Goal: Transaction & Acquisition: Obtain resource

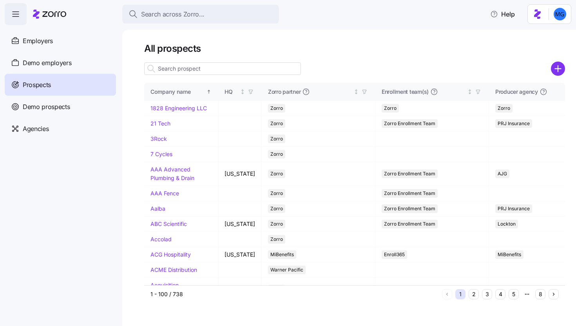
click at [292, 69] on input at bounding box center [222, 68] width 157 height 13
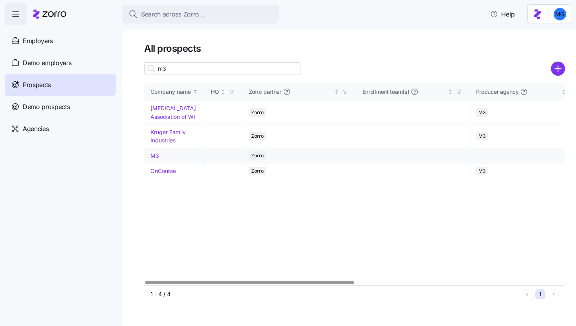
type input "m3"
click at [157, 154] on link "M3" at bounding box center [154, 155] width 9 height 7
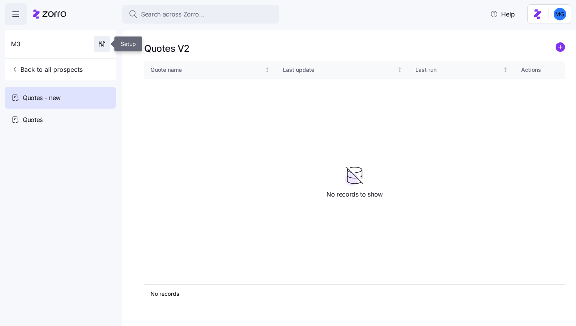
click at [101, 42] on icon "button" at bounding box center [102, 44] width 8 height 8
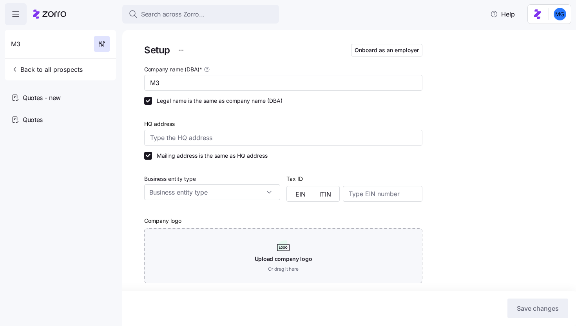
type input "Zorro"
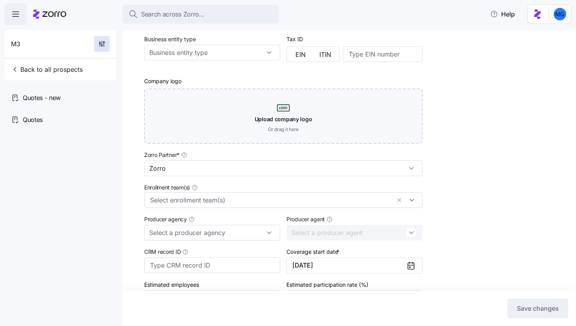
scroll to position [199, 0]
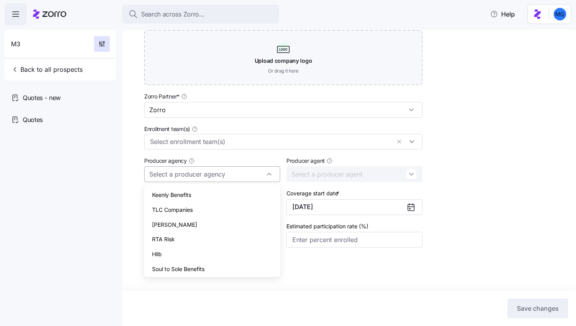
click at [246, 173] on input "Producer agency" at bounding box center [212, 174] width 136 height 16
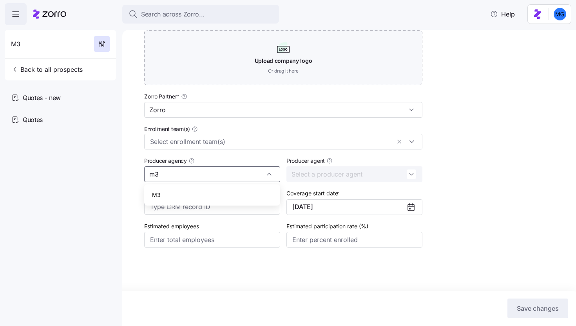
click at [241, 197] on div "M3" at bounding box center [212, 194] width 130 height 15
type input "M3"
click at [330, 180] on input "Producer agent" at bounding box center [354, 174] width 136 height 16
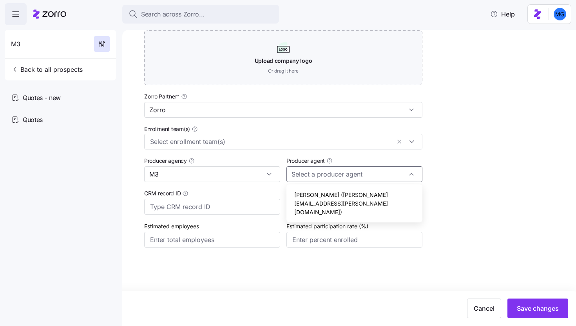
click at [344, 191] on span "Sam McIntyre (sam.mcintyre@m3ins.com)" at bounding box center [354, 202] width 120 height 25
type input "Sam McIntyre (sam.mcintyre@m3ins.com)"
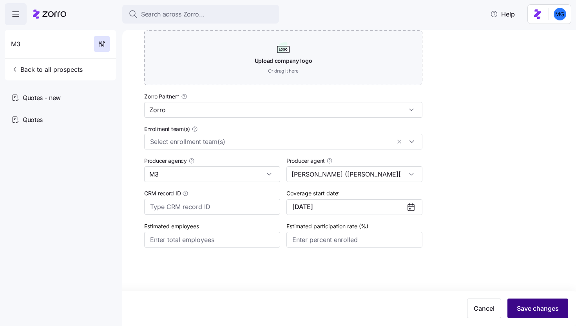
click at [534, 312] on span "Save changes" at bounding box center [538, 307] width 42 height 9
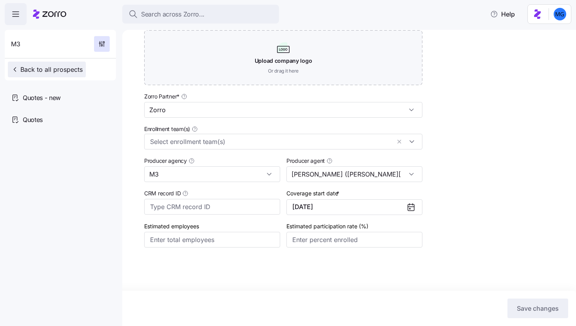
click at [59, 72] on span "Back to all prospects" at bounding box center [47, 69] width 72 height 9
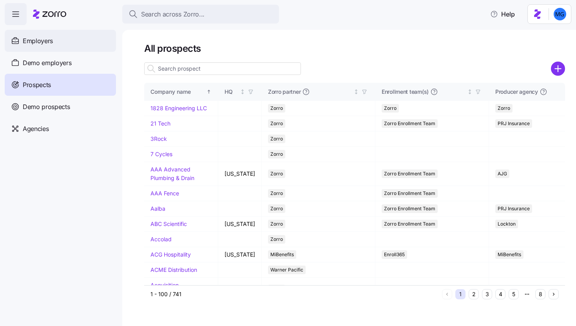
click at [42, 49] on div "Employers" at bounding box center [60, 41] width 111 height 22
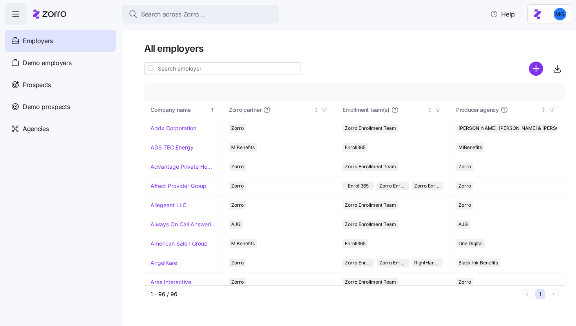
click at [218, 72] on input at bounding box center [222, 68] width 157 height 13
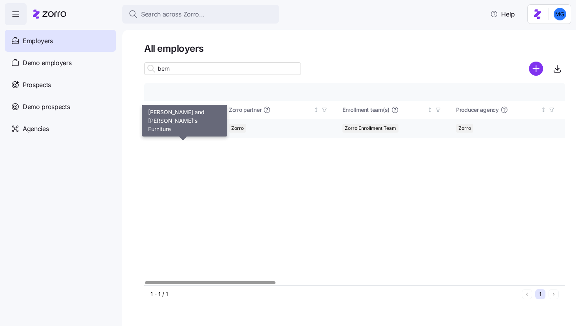
type input "bern"
click at [184, 130] on link "Bernie and Phyl's Furniture" at bounding box center [182, 128] width 65 height 8
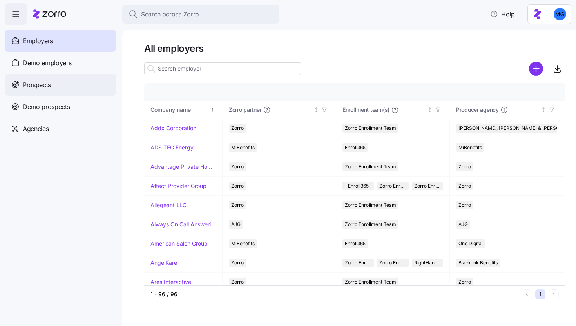
click at [74, 94] on div "Prospects" at bounding box center [60, 85] width 111 height 22
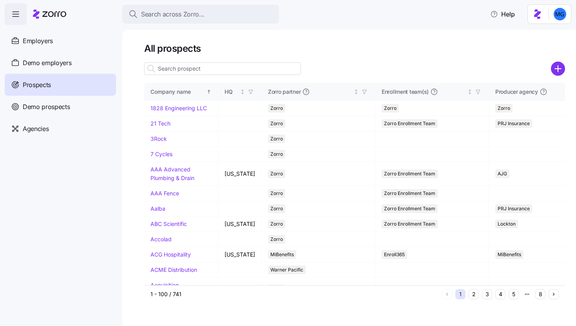
click at [212, 73] on input at bounding box center [222, 68] width 157 height 13
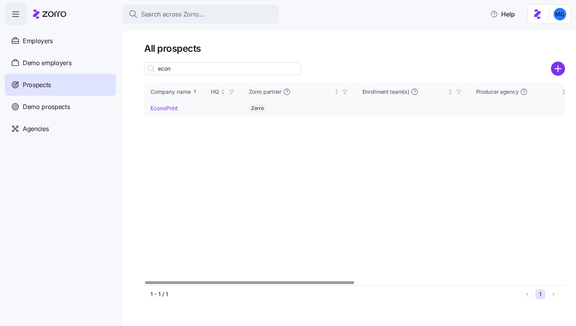
type input "econ"
click at [170, 107] on link "EconoPrint" at bounding box center [163, 108] width 27 height 7
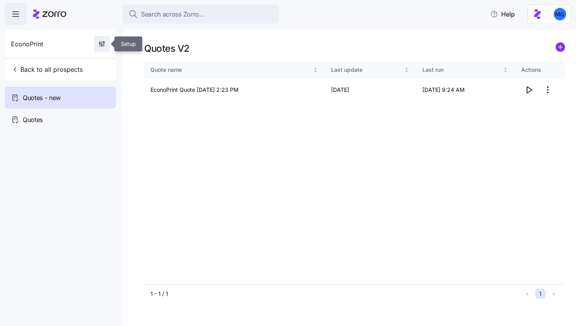
click at [101, 47] on icon "button" at bounding box center [102, 44] width 8 height 8
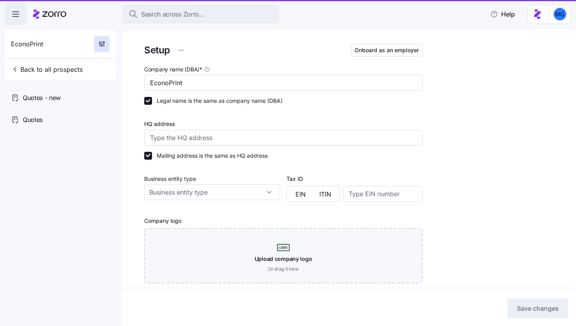
type input "Zorro"
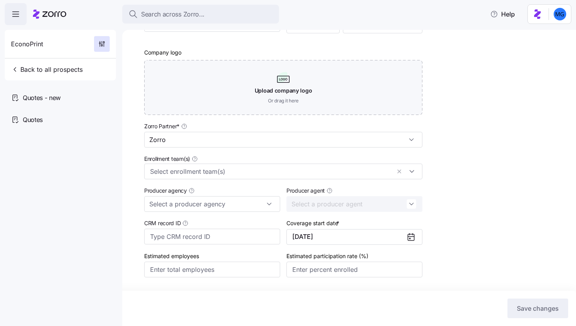
scroll to position [199, 0]
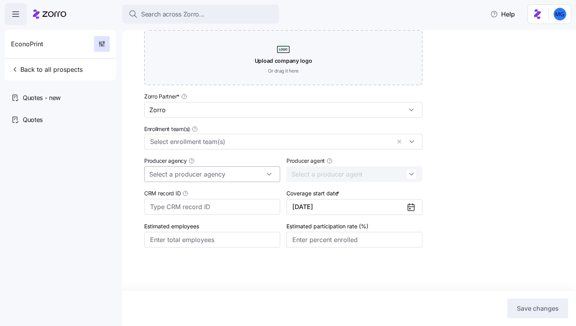
click at [233, 174] on input "Producer agency" at bounding box center [212, 174] width 136 height 16
click at [211, 193] on div "M3" at bounding box center [212, 194] width 130 height 15
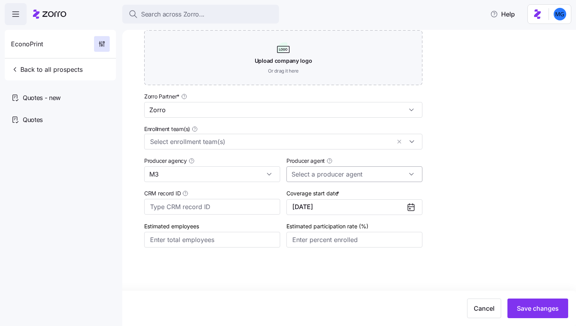
type input "M3"
click at [362, 171] on input "Producer agent" at bounding box center [354, 174] width 136 height 16
click at [338, 199] on div "Sam McIntyre (sam.mcintyre@m3ins.com)" at bounding box center [355, 203] width 130 height 32
type input "Sam McIntyre (sam.mcintyre@m3ins.com)"
click at [541, 304] on span "Save changes" at bounding box center [538, 307] width 42 height 9
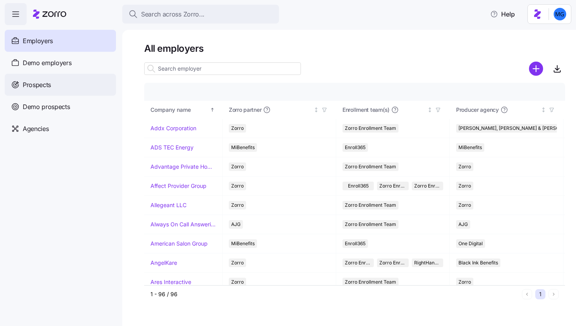
click at [79, 87] on div "Prospects" at bounding box center [60, 85] width 111 height 22
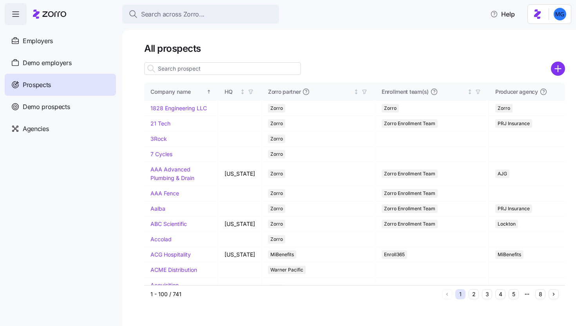
click at [184, 65] on input at bounding box center [222, 68] width 157 height 13
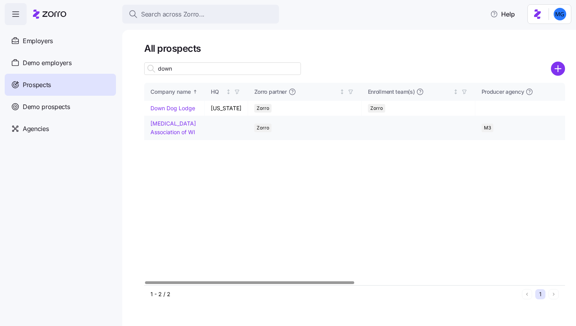
type input "down"
click at [180, 129] on link "Down Syndrome Association of WI" at bounding box center [172, 127] width 45 height 15
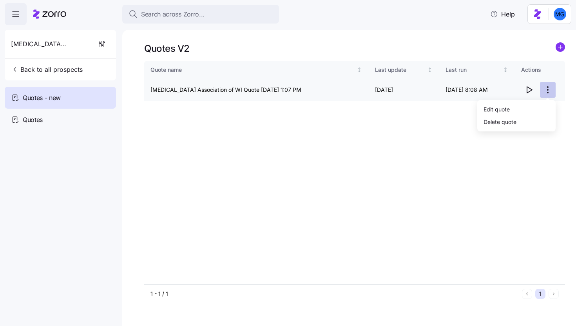
click at [549, 90] on html "Search across Zorro... Help Down Syndrome Association of WI Back to all prospec…" at bounding box center [288, 160] width 576 height 321
click at [521, 109] on div "Edit quote" at bounding box center [516, 109] width 72 height 13
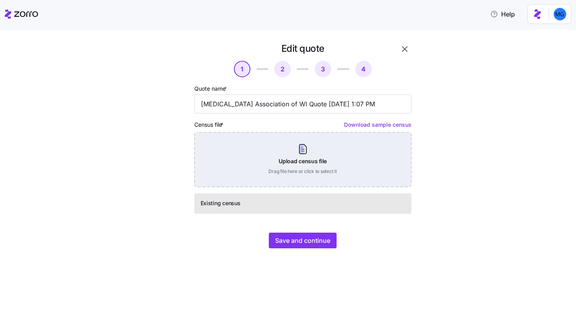
click at [293, 165] on div "Upload census file Drag file here or click to select it" at bounding box center [302, 159] width 217 height 55
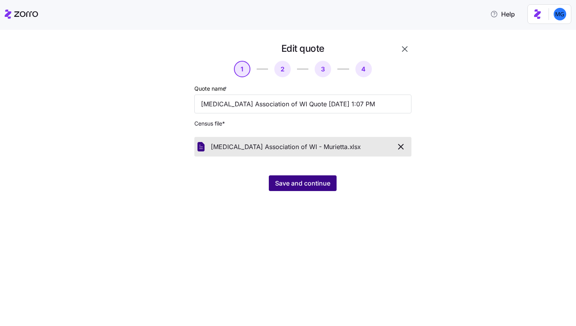
click at [286, 183] on span "Save and continue" at bounding box center [302, 182] width 55 height 9
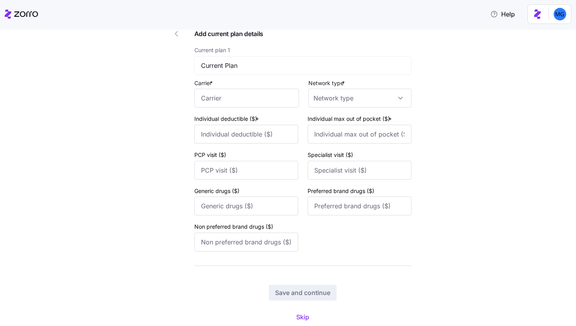
scroll to position [82, 0]
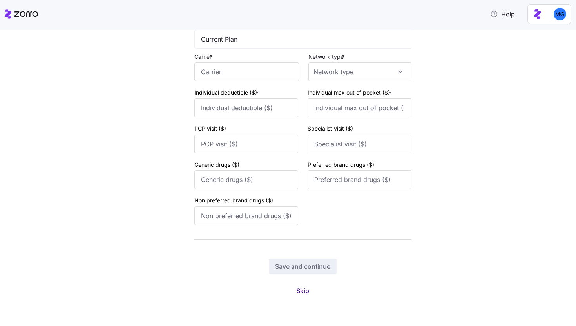
click at [302, 286] on span "Skip" at bounding box center [302, 290] width 13 height 9
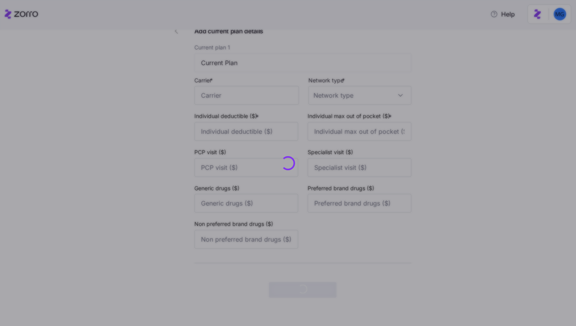
scroll to position [0, 0]
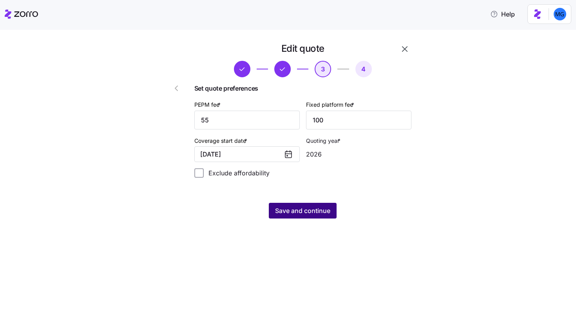
click at [317, 213] on span "Save and continue" at bounding box center [302, 210] width 55 height 9
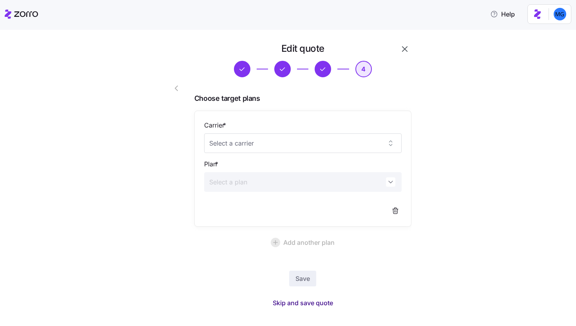
click at [305, 300] on span "Skip and save quote" at bounding box center [303, 302] width 60 height 9
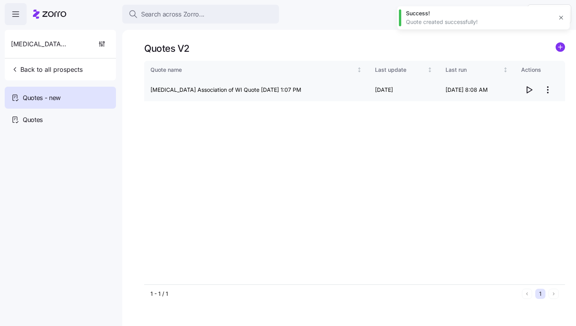
click at [529, 92] on icon "button" at bounding box center [528, 89] width 9 height 9
click at [546, 90] on html "Search across Zorro... Help Down Syndrome Association of WI Back to all prospec…" at bounding box center [288, 160] width 576 height 321
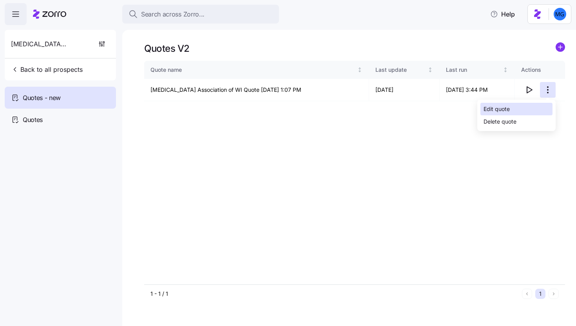
click at [524, 105] on div "Edit quote" at bounding box center [516, 109] width 72 height 13
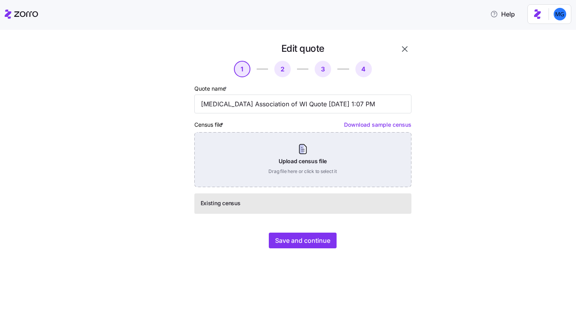
click at [357, 168] on div "Upload census file Drag file here or click to select it" at bounding box center [302, 159] width 217 height 55
click at [304, 148] on div "Upload census file Drag file here or click to select it" at bounding box center [302, 159] width 217 height 55
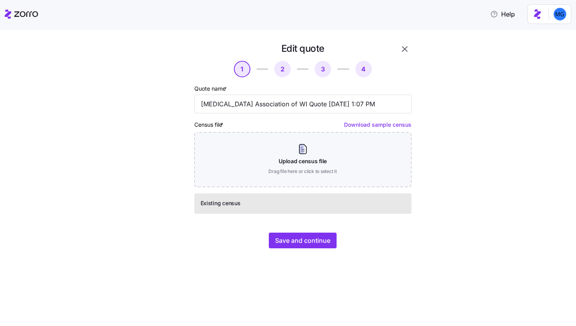
click at [405, 51] on icon "button" at bounding box center [404, 48] width 9 height 9
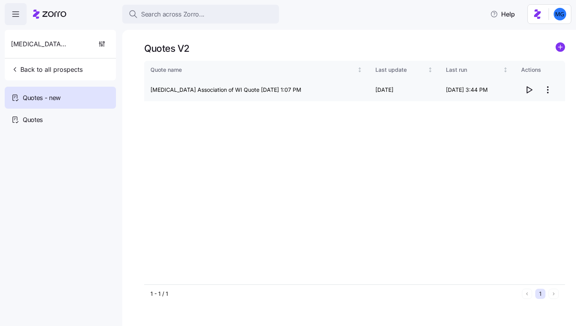
click at [549, 94] on html "Search across Zorro... Help Down Syndrome Association of WI Back to all prospec…" at bounding box center [288, 160] width 576 height 321
click at [525, 110] on div "Edit quote" at bounding box center [516, 109] width 72 height 13
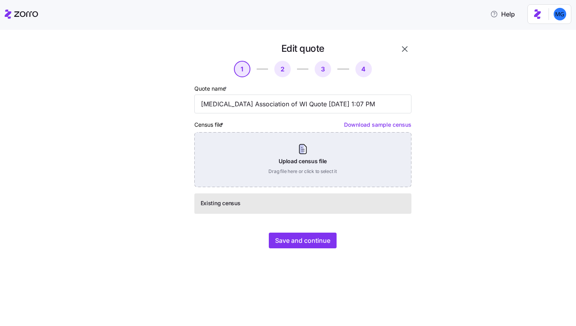
click at [313, 169] on div "Upload census file Drag file here or click to select it" at bounding box center [302, 159] width 217 height 55
click at [312, 152] on div "Upload census file Drag file here or click to select it" at bounding box center [302, 159] width 217 height 55
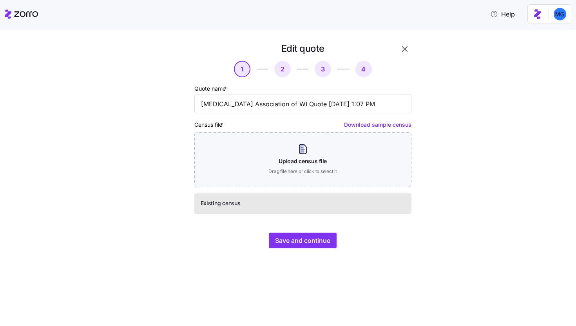
click at [407, 47] on icon "button" at bounding box center [404, 48] width 9 height 9
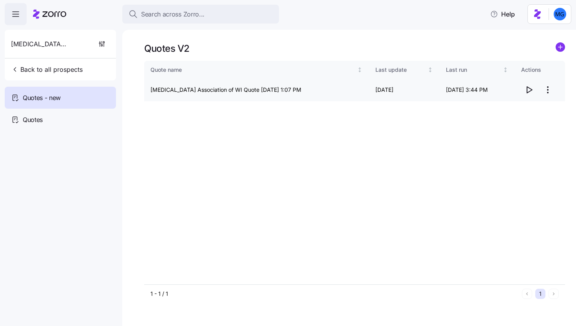
click at [544, 93] on html "Search across Zorro... Help Down Syndrome Association of WI Back to all prospec…" at bounding box center [288, 160] width 576 height 321
click at [520, 124] on div "Delete quote" at bounding box center [516, 121] width 72 height 13
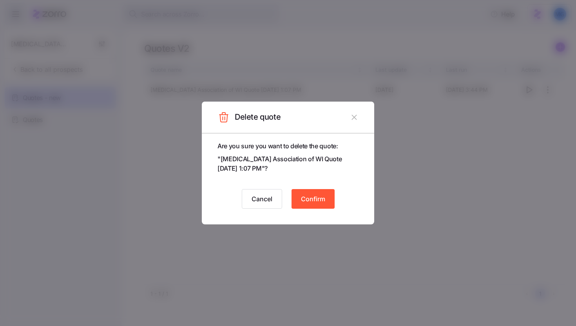
click at [314, 201] on span "Confirm" at bounding box center [313, 198] width 24 height 9
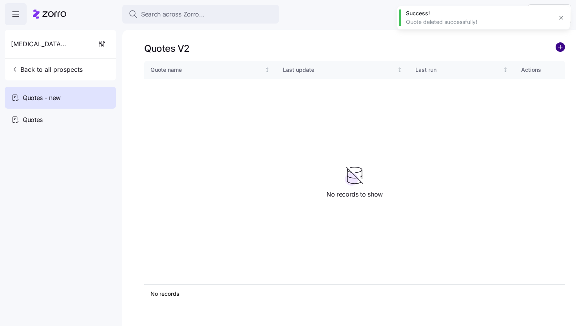
click at [561, 48] on circle "add icon" at bounding box center [560, 47] width 9 height 9
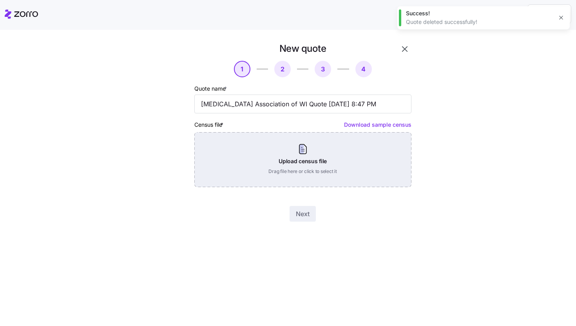
click at [335, 156] on div "Upload census file Drag file here or click to select it" at bounding box center [302, 159] width 217 height 55
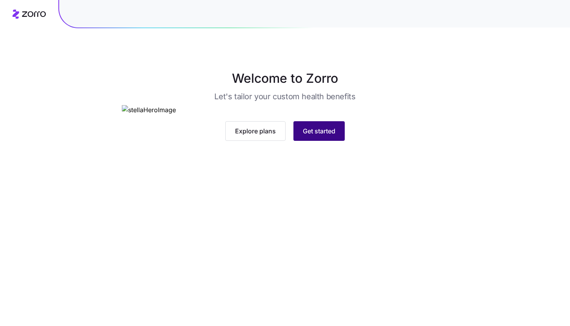
click at [331, 141] on button "Get started" at bounding box center [318, 131] width 51 height 20
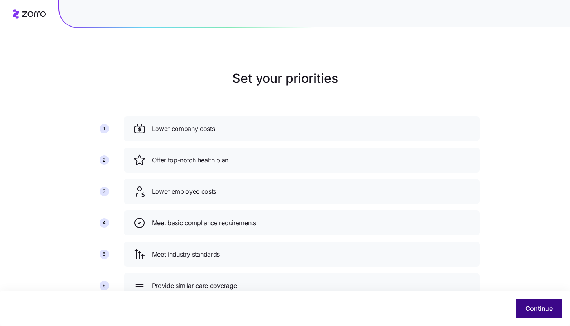
click at [530, 314] on button "Continue" at bounding box center [539, 308] width 46 height 20
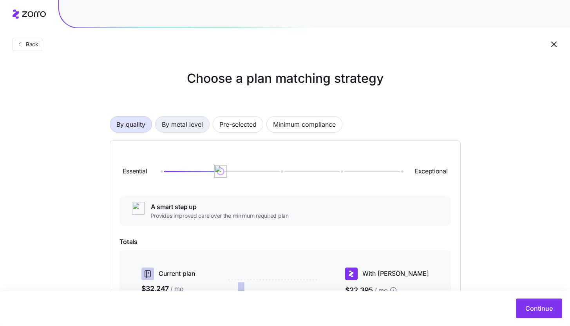
click at [189, 128] on span "By metal level" at bounding box center [182, 124] width 41 height 16
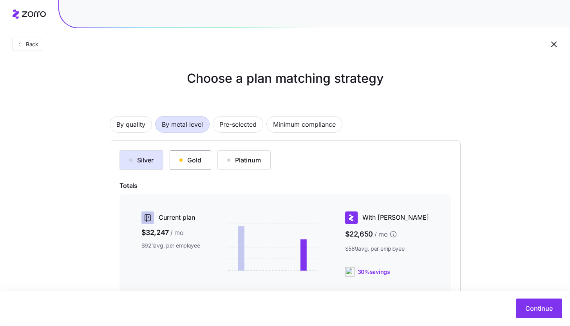
click at [204, 160] on button "Gold" at bounding box center [191, 160] width 42 height 20
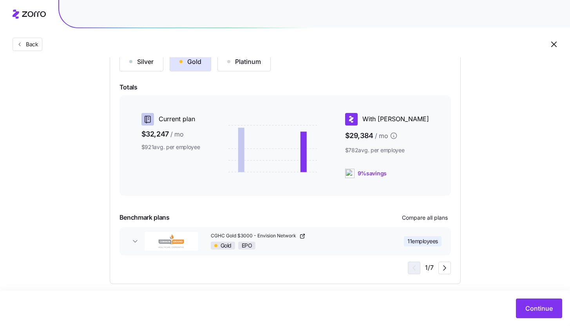
scroll to position [107, 0]
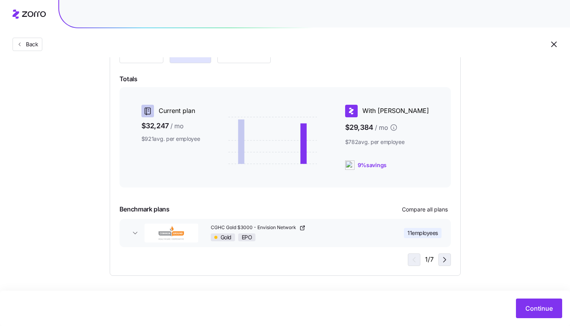
click at [447, 264] on span "button" at bounding box center [445, 259] width 12 height 12
click at [447, 264] on icon "button" at bounding box center [444, 259] width 9 height 9
click at [548, 47] on button "button" at bounding box center [553, 44] width 13 height 13
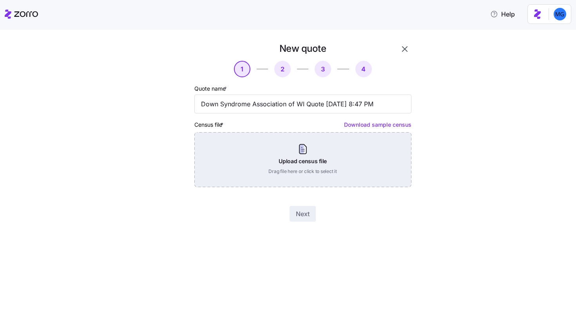
click at [296, 152] on div "Upload census file Drag file here or click to select it" at bounding box center [302, 159] width 217 height 55
click at [305, 157] on div "Upload census file Drag file here or click to select it" at bounding box center [302, 159] width 217 height 55
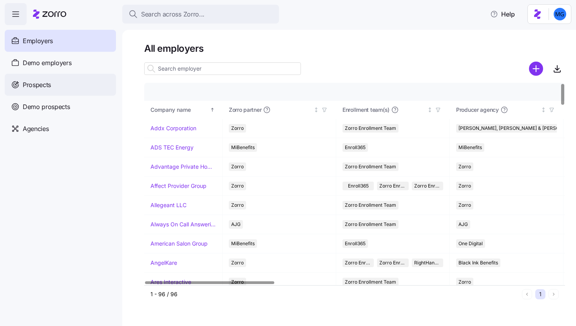
click at [62, 83] on div "Prospects" at bounding box center [60, 85] width 111 height 22
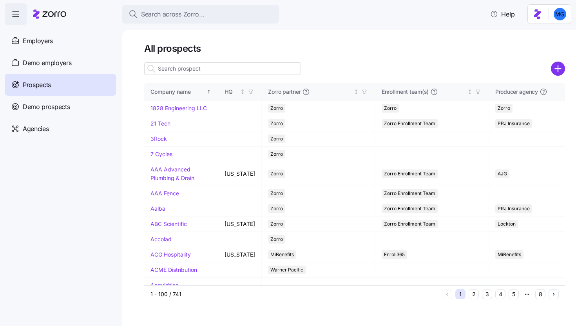
click at [196, 72] on input at bounding box center [222, 68] width 157 height 13
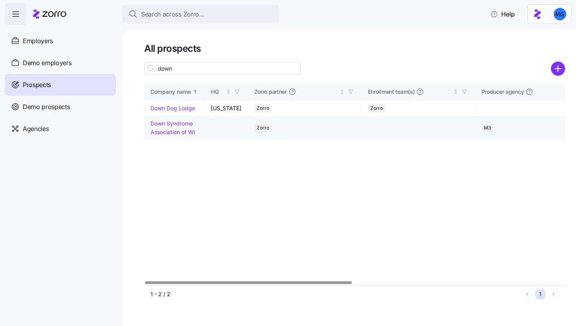
type input "down"
click at [169, 132] on link "Down Syndrome Association of WI" at bounding box center [172, 127] width 45 height 15
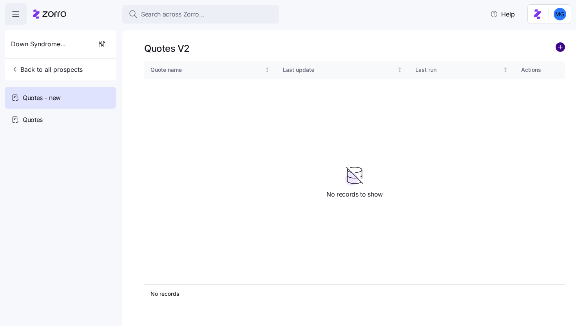
click at [560, 45] on circle "add icon" at bounding box center [560, 47] width 9 height 9
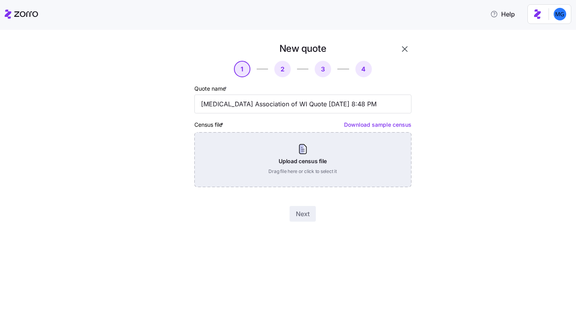
click at [315, 140] on div "Upload census file Drag file here or click to select it" at bounding box center [302, 159] width 217 height 55
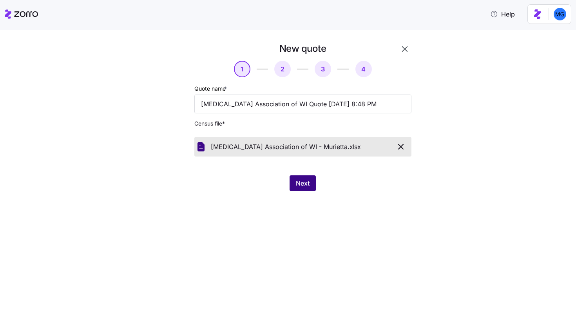
click at [307, 186] on span "Next" at bounding box center [303, 182] width 14 height 9
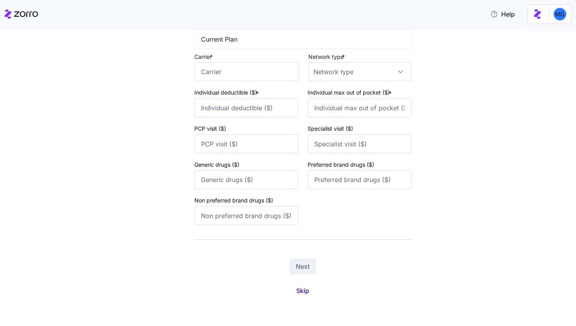
click at [300, 296] on button "Skip" at bounding box center [302, 290] width 25 height 14
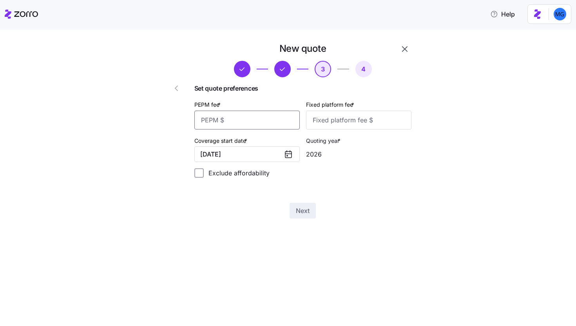
click at [275, 112] on input "PEPM fee *" at bounding box center [246, 119] width 105 height 19
type input "55"
type input "100"
click at [304, 216] on button "Next" at bounding box center [303, 211] width 26 height 16
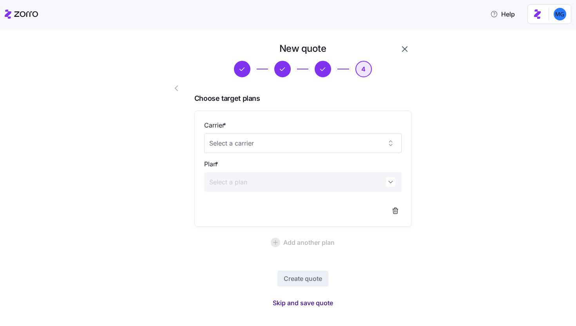
click at [326, 300] on span "Skip and save quote" at bounding box center [303, 302] width 60 height 9
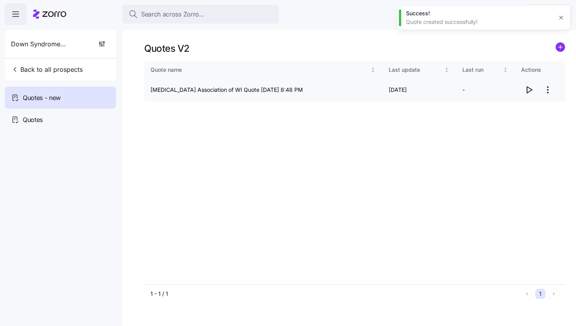
click at [528, 91] on icon "button" at bounding box center [528, 89] width 9 height 9
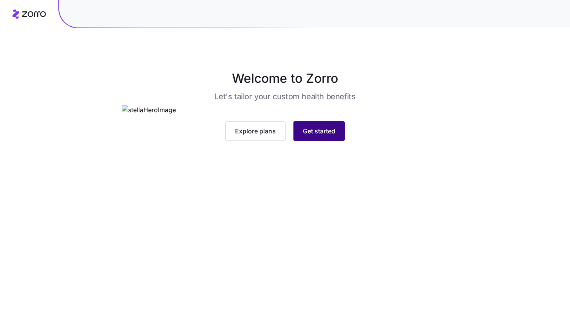
click at [334, 136] on span "Get started" at bounding box center [319, 130] width 33 height 9
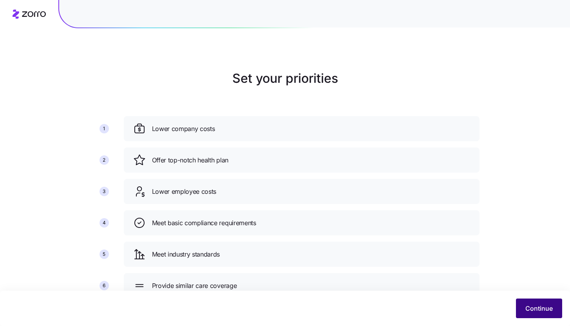
click at [531, 309] on span "Continue" at bounding box center [538, 307] width 27 height 9
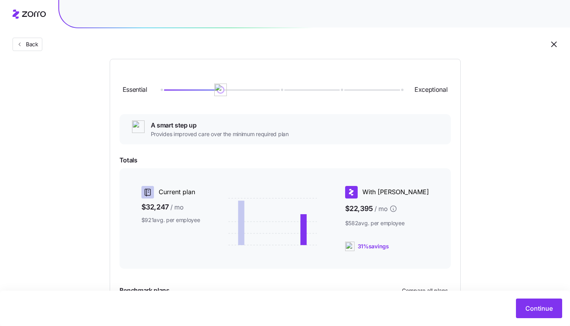
scroll to position [163, 0]
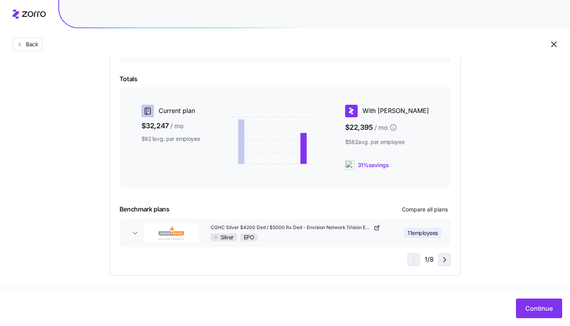
click at [443, 257] on icon "button" at bounding box center [444, 259] width 9 height 9
click at [448, 259] on icon "button" at bounding box center [444, 259] width 9 height 9
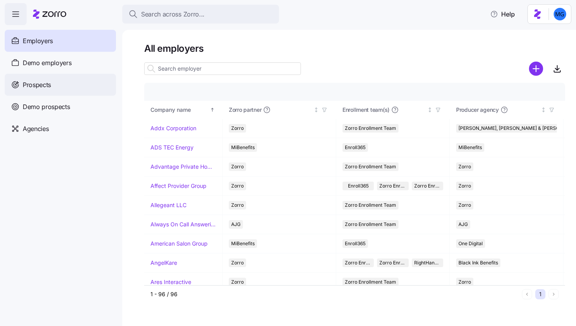
click at [47, 92] on div "Prospects" at bounding box center [60, 85] width 111 height 22
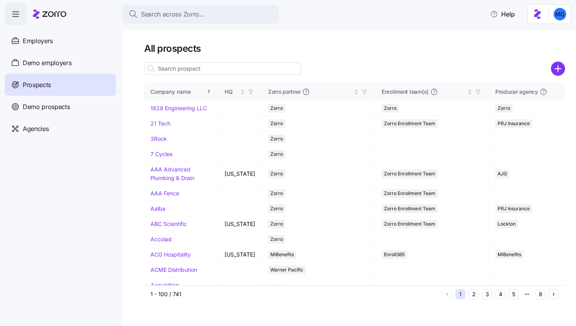
click at [203, 70] on input at bounding box center [222, 68] width 157 height 13
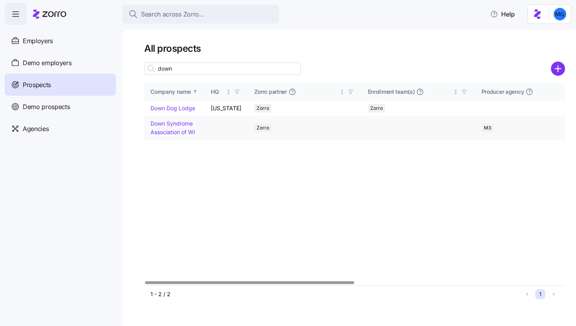
type input "down"
click at [177, 130] on link "Down Syndrome Association of WI" at bounding box center [172, 127] width 45 height 15
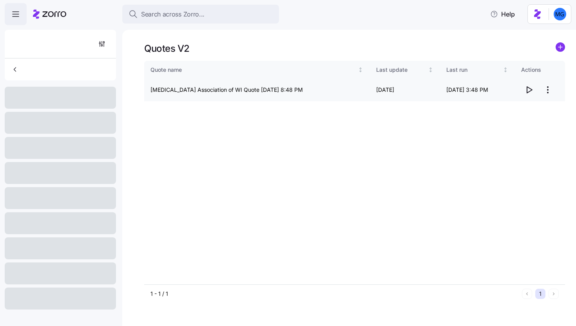
click at [550, 90] on html "Search across Zorro... Help Quotes V2 Quote name Last update Last run Actions D…" at bounding box center [288, 160] width 576 height 321
click at [527, 107] on div "Edit quote" at bounding box center [516, 109] width 72 height 13
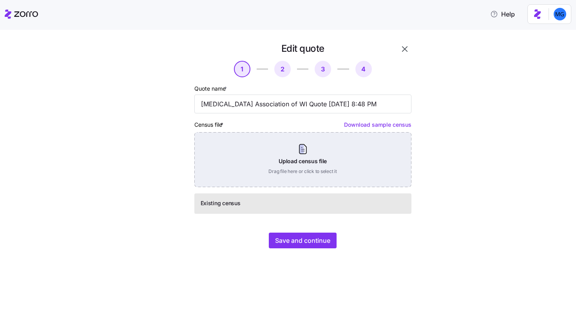
click at [340, 159] on div "Upload census file Drag file here or click to select it" at bounding box center [302, 159] width 217 height 55
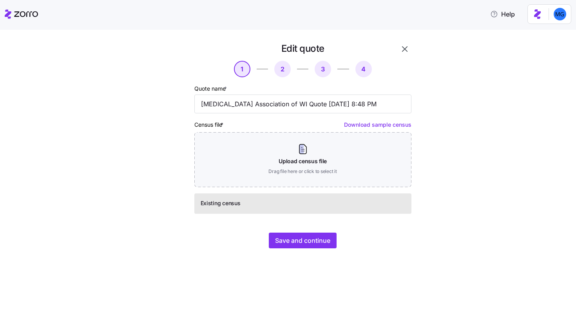
click at [412, 47] on div "Edit quote 1 2 3 4 Quote name * Down Syndrome Association of WI Quote 09/30/202…" at bounding box center [293, 149] width 274 height 215
click at [408, 48] on icon "button" at bounding box center [404, 48] width 9 height 9
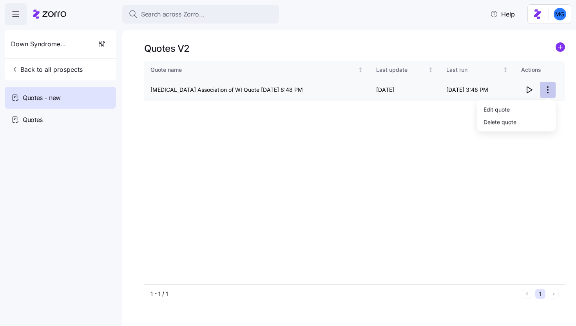
click at [548, 89] on html "Search across Zorro... Help Down Syndrome Association of WI Back to all prospec…" at bounding box center [288, 160] width 576 height 321
click at [509, 118] on div "Delete quote" at bounding box center [499, 121] width 33 height 9
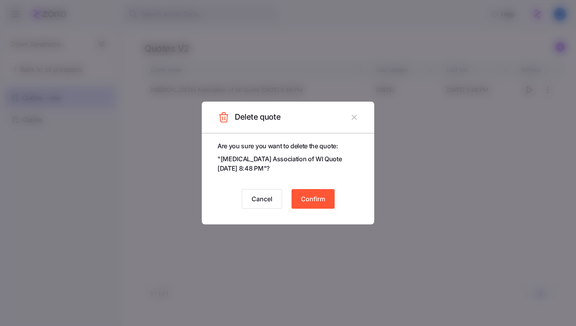
click at [331, 198] on button "Confirm" at bounding box center [312, 199] width 43 height 20
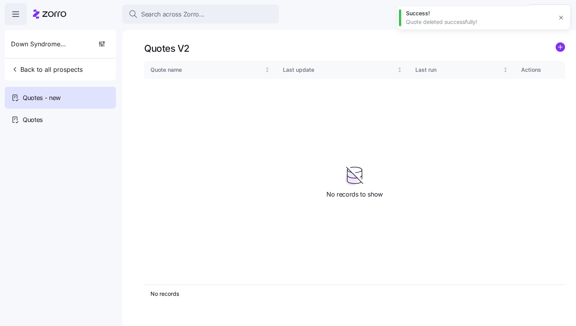
click at [559, 47] on icon "add icon" at bounding box center [560, 46] width 9 height 9
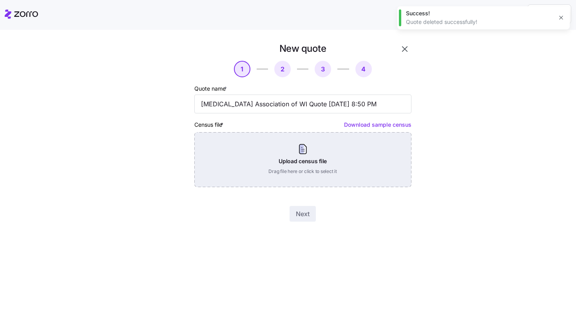
click at [319, 144] on div "Upload census file Drag file here or click to select it" at bounding box center [302, 159] width 217 height 55
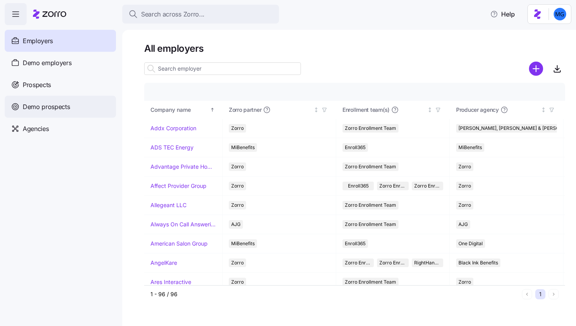
click at [79, 96] on div "Demo prospects" at bounding box center [60, 107] width 111 height 22
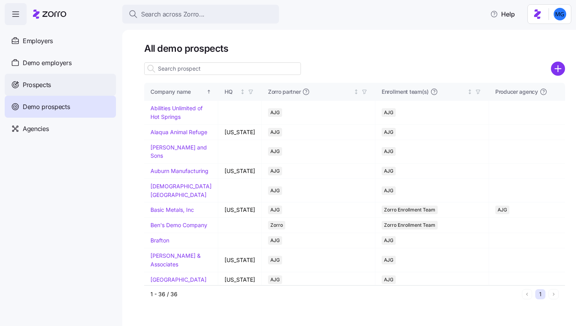
click at [78, 82] on div "Prospects" at bounding box center [60, 85] width 111 height 22
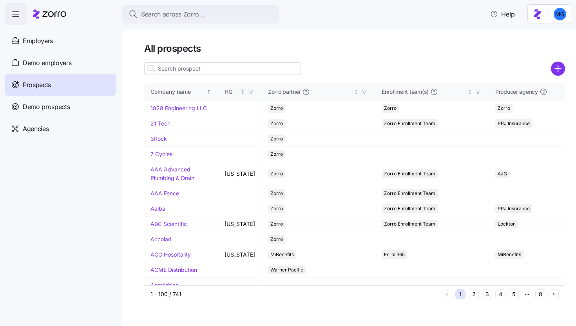
click at [195, 69] on input at bounding box center [222, 68] width 157 height 13
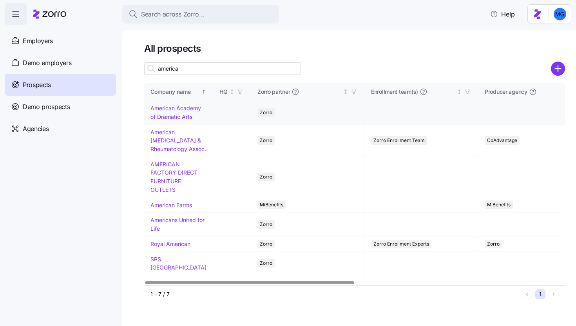
type input "america"
click at [171, 120] on link "American Academy of Dramatic Arts" at bounding box center [175, 112] width 51 height 15
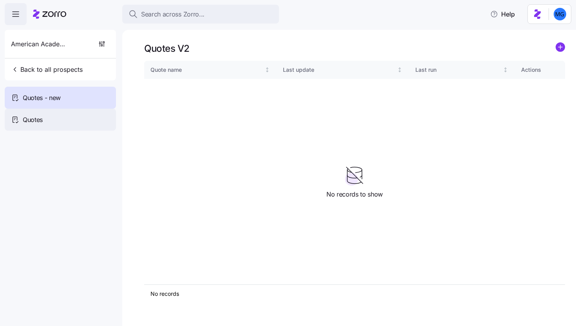
click at [100, 115] on div "Quotes" at bounding box center [60, 120] width 111 height 22
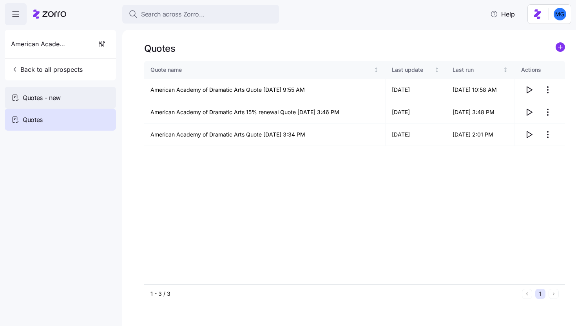
click at [103, 96] on div "Quotes - new" at bounding box center [60, 98] width 111 height 22
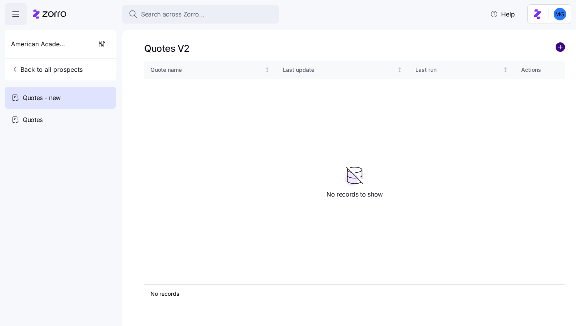
click at [562, 43] on circle "add icon" at bounding box center [560, 47] width 9 height 9
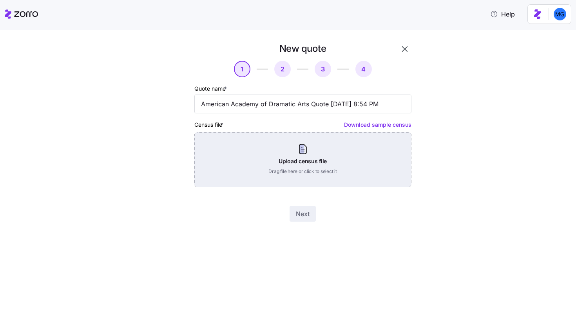
click at [313, 143] on div "Upload census file Drag file here or click to select it" at bounding box center [302, 159] width 217 height 55
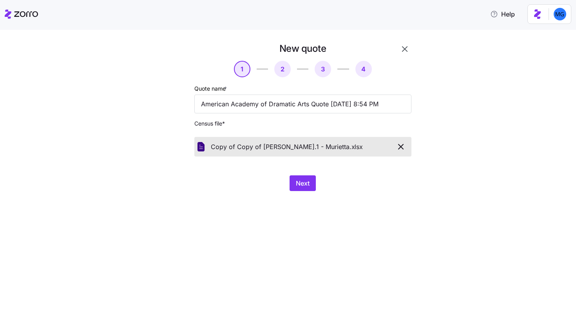
click at [294, 172] on div "New quote 1 2 3 4 Quote name * American Academy of Dramatic Arts Quote 09/30/20…" at bounding box center [302, 116] width 223 height 155
click at [300, 180] on span "Next" at bounding box center [303, 182] width 14 height 9
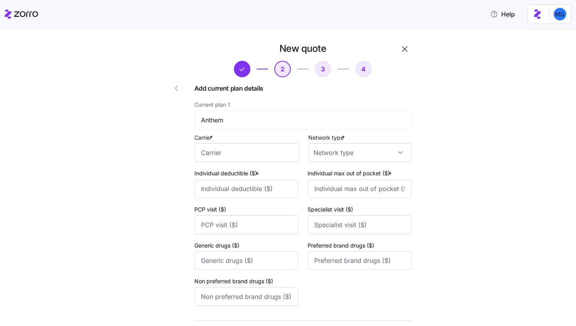
scroll to position [82, 0]
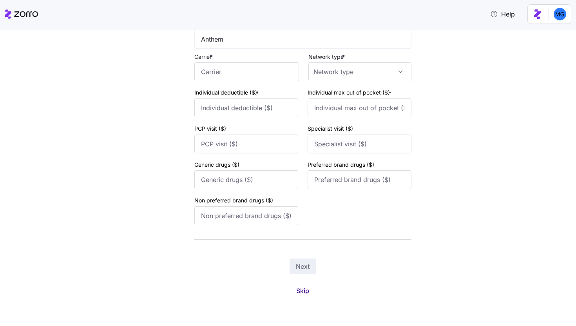
click at [305, 288] on span "Skip" at bounding box center [302, 290] width 13 height 9
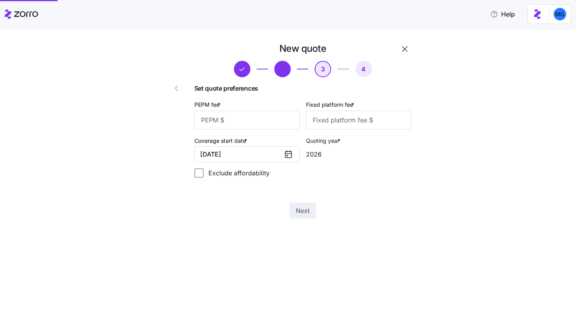
scroll to position [0, 0]
click at [279, 117] on input "PEPM fee *" at bounding box center [246, 119] width 105 height 19
type input "50"
type input "100"
click at [308, 211] on span "Next" at bounding box center [303, 210] width 14 height 9
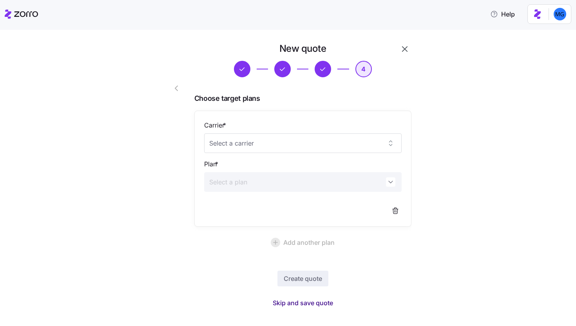
click at [302, 307] on button "Skip and save quote" at bounding box center [302, 302] width 73 height 14
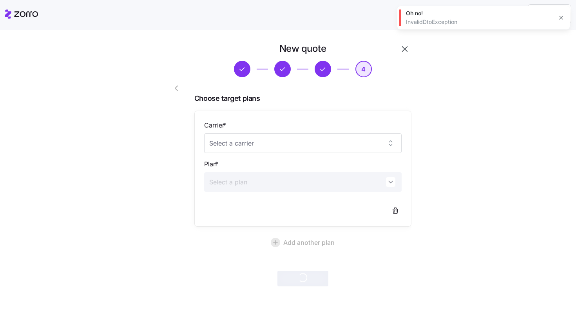
click at [563, 18] on icon "button" at bounding box center [561, 17] width 6 height 6
click at [398, 49] on button "button" at bounding box center [404, 48] width 13 height 13
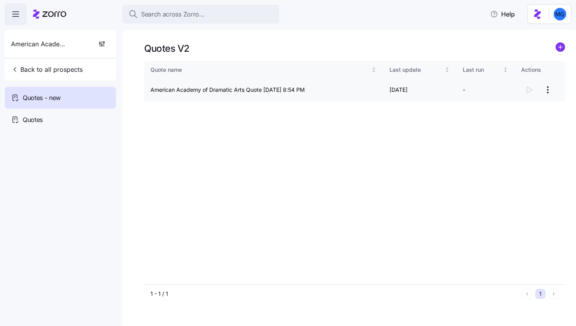
click at [548, 89] on html "Search across Zorro... Help American Academy of Dramatic Arts Back to all prosp…" at bounding box center [288, 160] width 576 height 321
click at [510, 108] on div "Continue setup" at bounding box center [502, 109] width 39 height 9
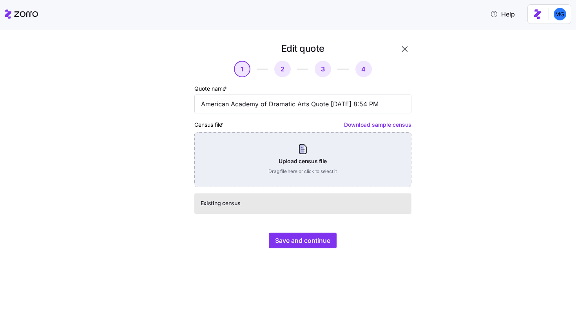
click at [305, 166] on div "Upload census file Drag file here or click to select it" at bounding box center [302, 159] width 217 height 55
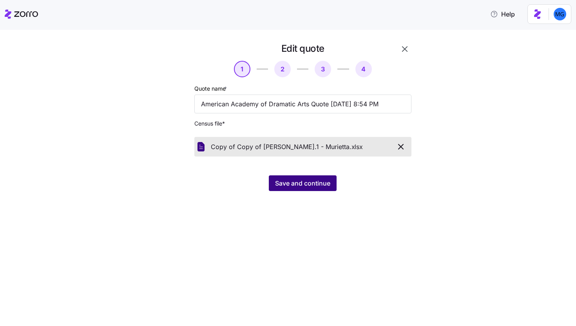
click at [313, 187] on span "Save and continue" at bounding box center [302, 182] width 55 height 9
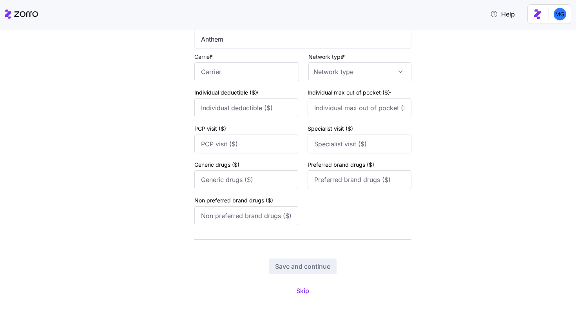
click at [313, 287] on div "Save and continue Skip" at bounding box center [302, 277] width 217 height 39
click at [298, 293] on span "Skip" at bounding box center [302, 290] width 13 height 9
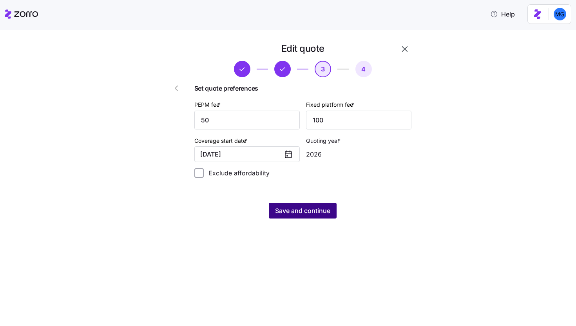
click at [300, 212] on span "Save and continue" at bounding box center [302, 210] width 55 height 9
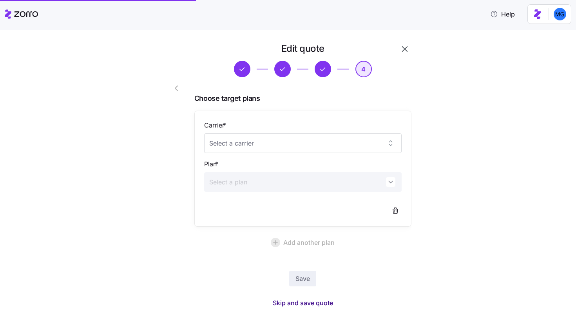
click at [314, 306] on span "Skip and save quote" at bounding box center [303, 302] width 60 height 9
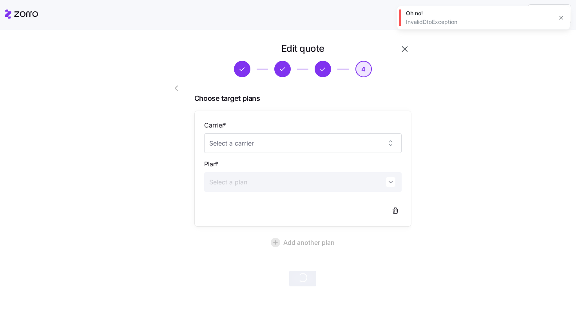
click at [560, 18] on icon "button" at bounding box center [561, 17] width 6 height 6
click at [401, 53] on icon "button" at bounding box center [404, 48] width 9 height 9
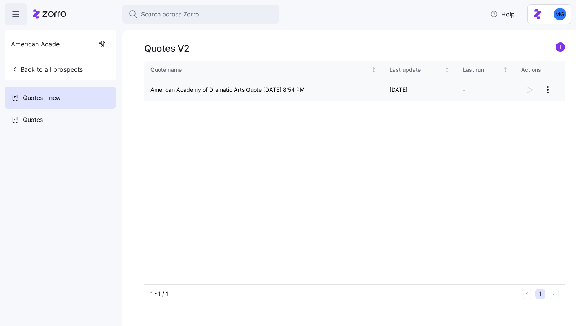
click at [549, 92] on html "Search across Zorro... Help American Academy of Dramatic Arts Back to all prosp…" at bounding box center [288, 160] width 576 height 321
click at [521, 112] on div "Continue setup" at bounding box center [502, 109] width 39 height 9
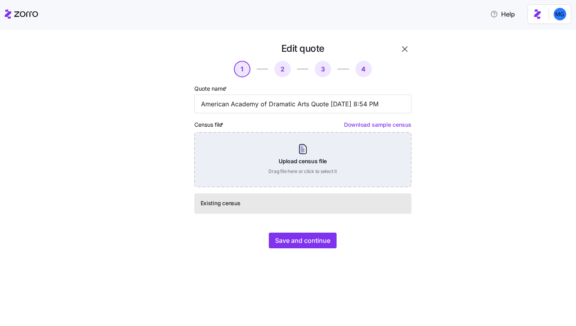
click at [306, 157] on div "Upload census file Drag file here or click to select it" at bounding box center [302, 159] width 217 height 55
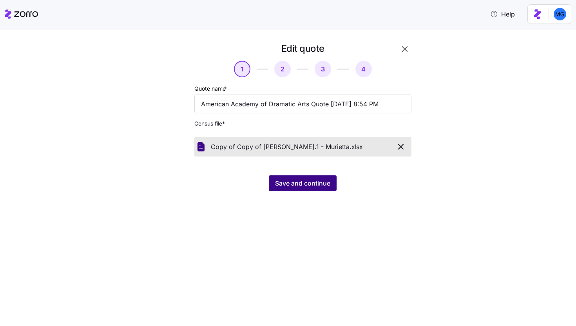
click at [308, 182] on span "Save and continue" at bounding box center [302, 182] width 55 height 9
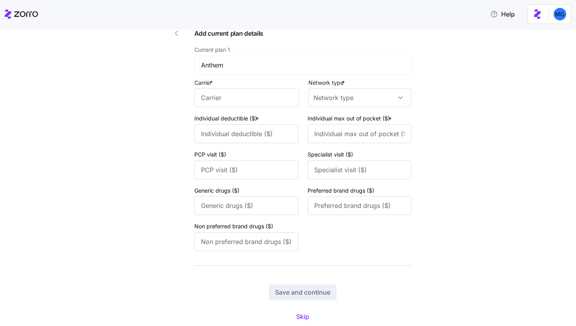
scroll to position [82, 0]
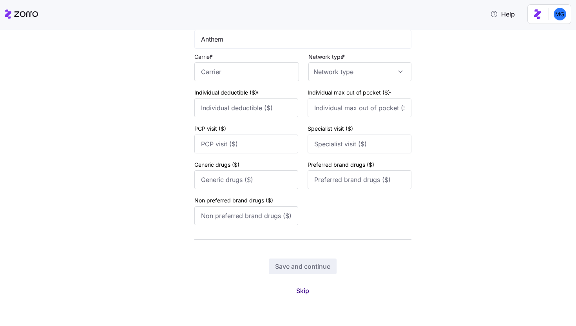
click at [298, 294] on span "Skip" at bounding box center [302, 290] width 13 height 9
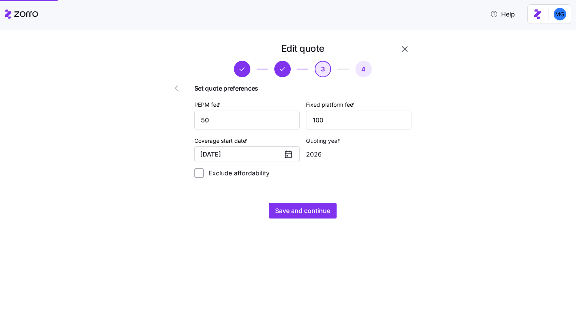
scroll to position [0, 0]
click at [292, 214] on span "Save and continue" at bounding box center [302, 210] width 55 height 9
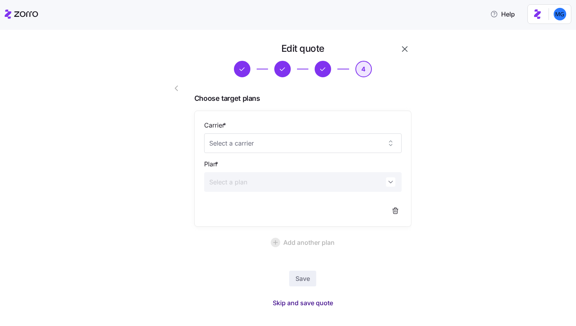
click at [313, 303] on span "Skip and save quote" at bounding box center [303, 302] width 60 height 9
click at [562, 19] on icon "button" at bounding box center [561, 18] width 4 height 4
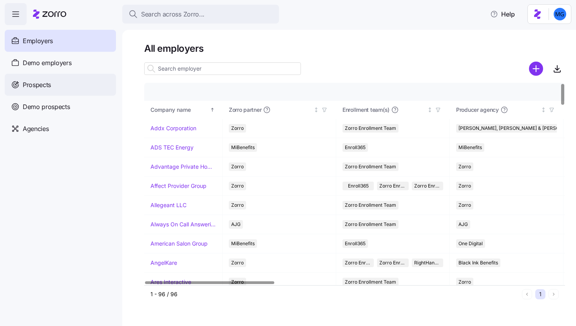
click at [78, 84] on div "Prospects" at bounding box center [60, 85] width 111 height 22
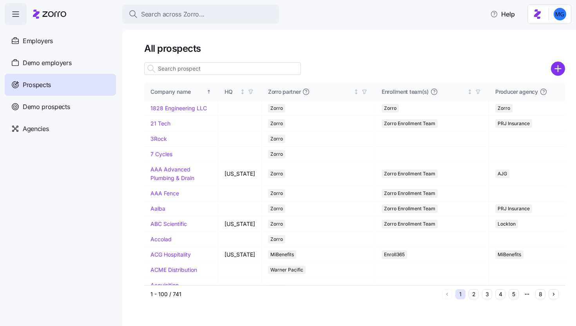
click at [195, 64] on input at bounding box center [222, 68] width 157 height 13
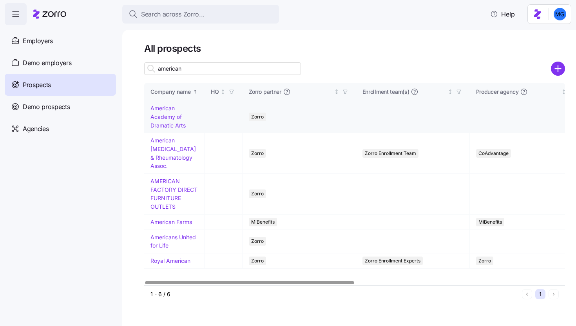
type input "american"
click at [165, 124] on link "American Academy of Dramatic Arts" at bounding box center [167, 117] width 35 height 24
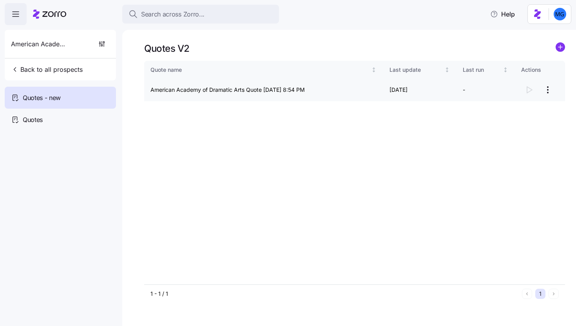
click at [546, 92] on html "Search across Zorro... Help American Academy of Dramatic Arts Back to all prosp…" at bounding box center [288, 160] width 576 height 321
click at [513, 108] on div "Continue setup" at bounding box center [502, 109] width 39 height 9
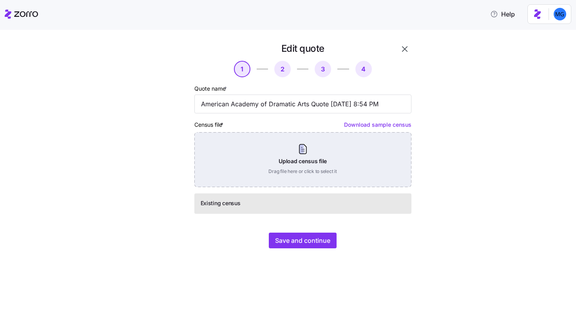
click at [306, 167] on div "Upload census file Drag file here or click to select it" at bounding box center [302, 159] width 217 height 55
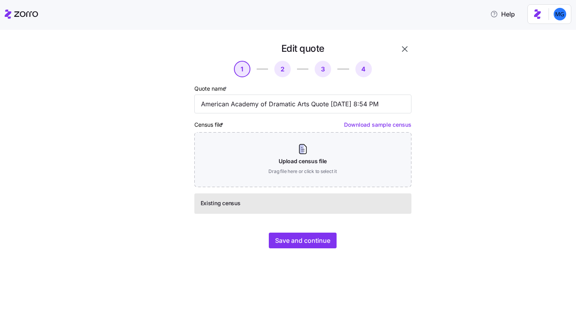
click at [409, 50] on icon "button" at bounding box center [404, 48] width 9 height 9
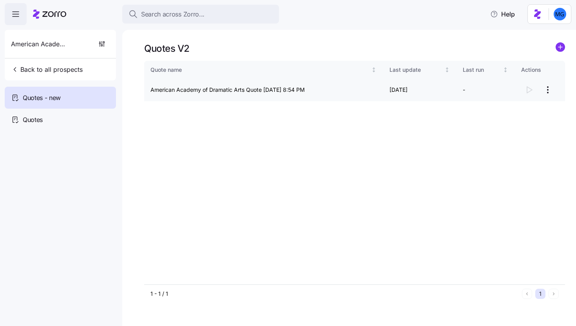
click at [550, 94] on html "Search across Zorro... Help American Academy of Dramatic Arts Back to all prosp…" at bounding box center [288, 160] width 576 height 321
click at [510, 109] on div "Continue setup" at bounding box center [502, 109] width 39 height 9
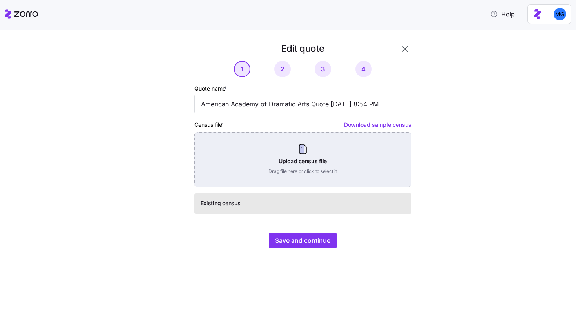
click at [331, 148] on div "Upload census file Drag file here or click to select it" at bounding box center [302, 159] width 217 height 55
click at [322, 157] on div "Upload census file Drag file here or click to select it" at bounding box center [302, 159] width 217 height 55
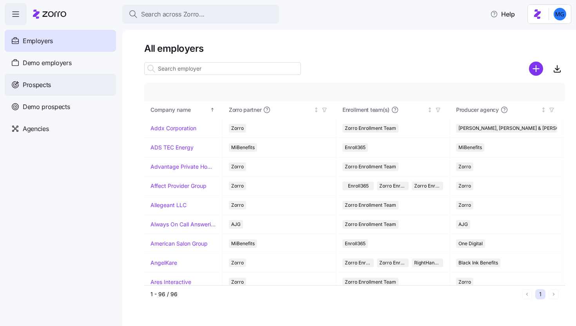
click at [65, 91] on div "Prospects" at bounding box center [60, 85] width 111 height 22
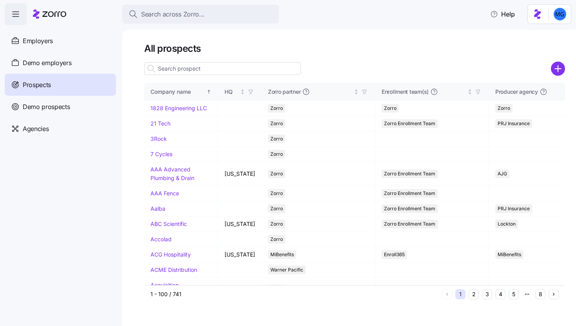
click at [264, 74] on input at bounding box center [222, 68] width 157 height 13
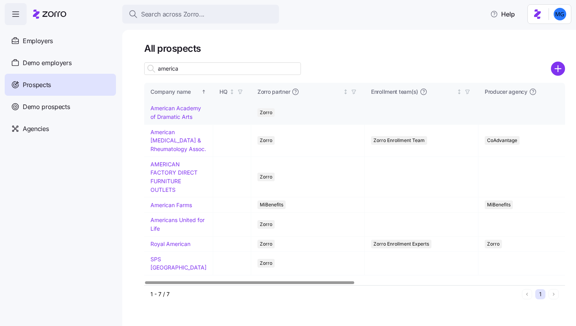
type input "america"
click at [167, 116] on link "American Academy of Dramatic Arts" at bounding box center [175, 112] width 51 height 15
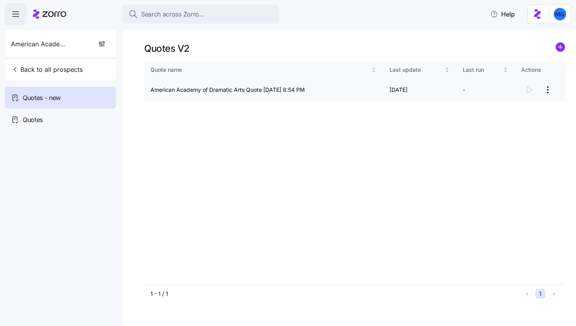
click at [547, 87] on html "Search across Zorro... Help American Academy of Dramatic Arts Back to all prosp…" at bounding box center [288, 160] width 576 height 321
click at [512, 107] on div "Continue setup" at bounding box center [502, 109] width 39 height 9
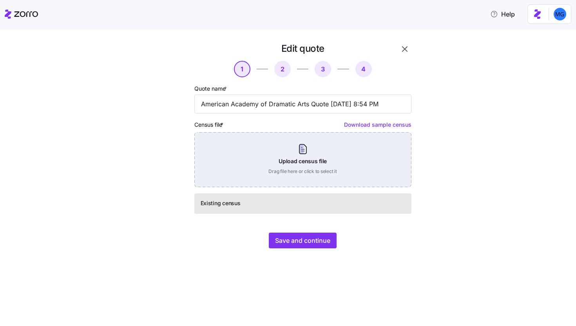
click at [322, 159] on div "Upload census file Drag file here or click to select it" at bounding box center [302, 159] width 217 height 55
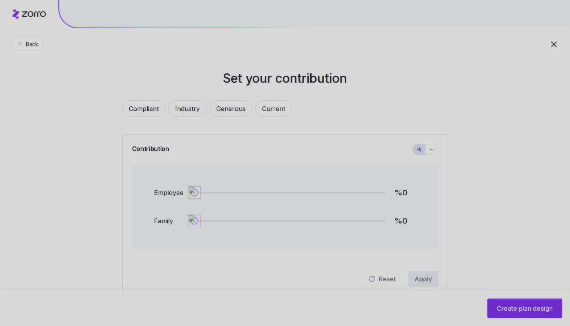
scroll to position [21, 0]
